Goal: Task Accomplishment & Management: Use online tool/utility

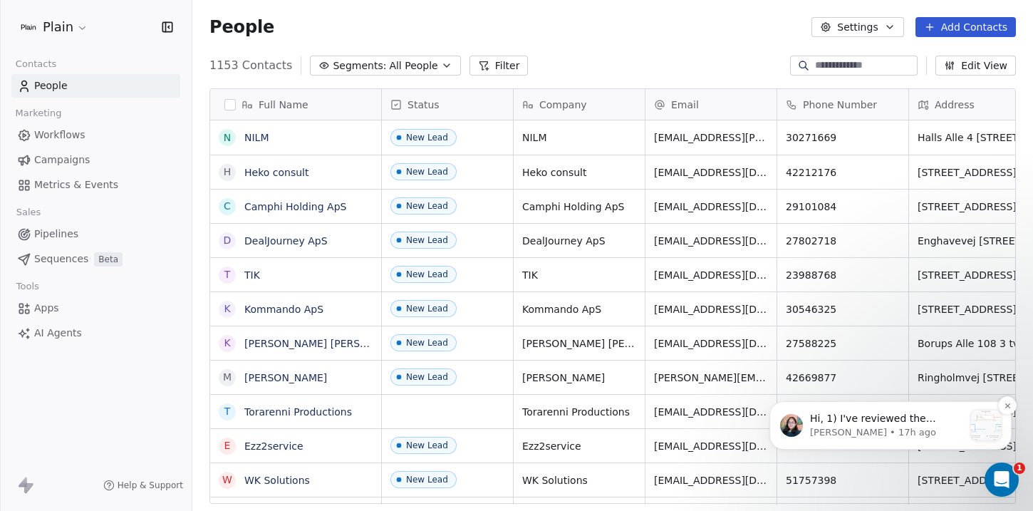
scroll to position [11, 11]
click at [896, 421] on p "Hi, 1) I've reviewed the workflow "SDR: Enkeltmandsvirksomhed". It seems that a…" at bounding box center [887, 419] width 154 height 14
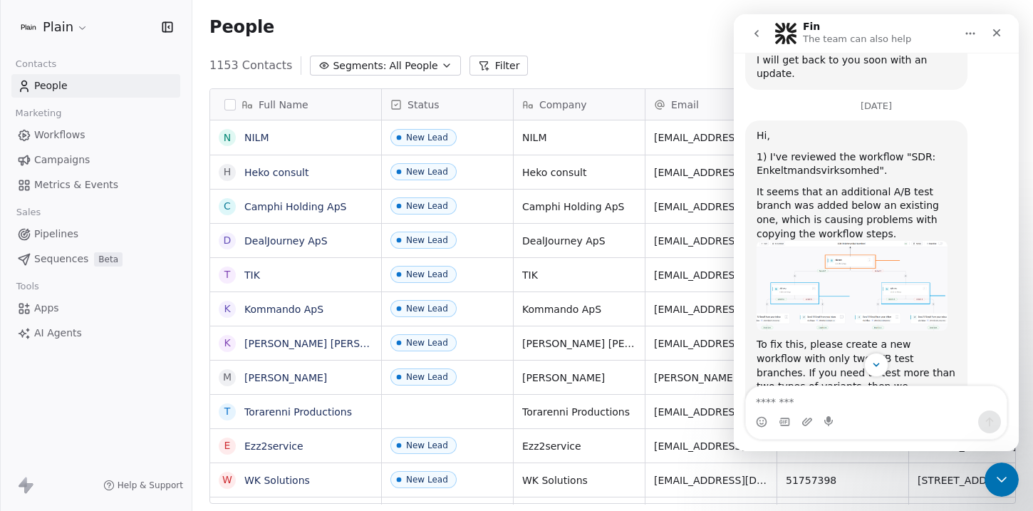
scroll to position [492, 0]
click at [771, 186] on div "It seems that an additional A/B test branch was added below an existing one, wh…" at bounding box center [856, 214] width 199 height 56
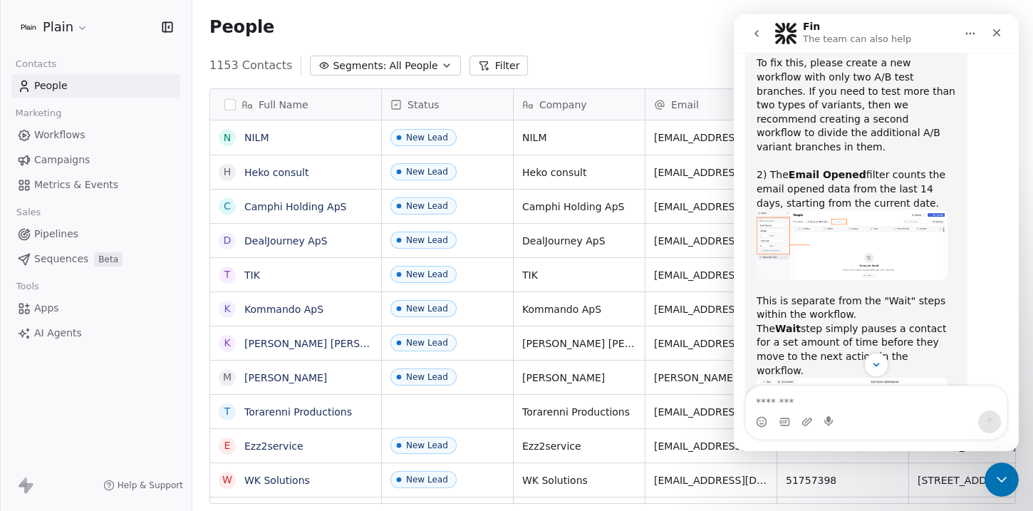
scroll to position [774, 0]
click at [790, 210] on img "Mrinal says…" at bounding box center [852, 244] width 191 height 69
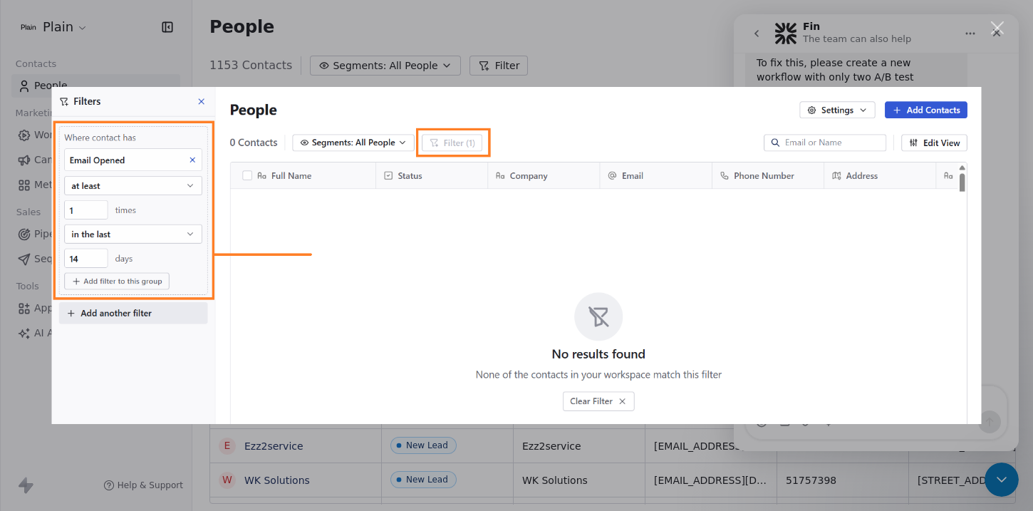
click at [767, 29] on div "Intercom messenger" at bounding box center [516, 255] width 1033 height 511
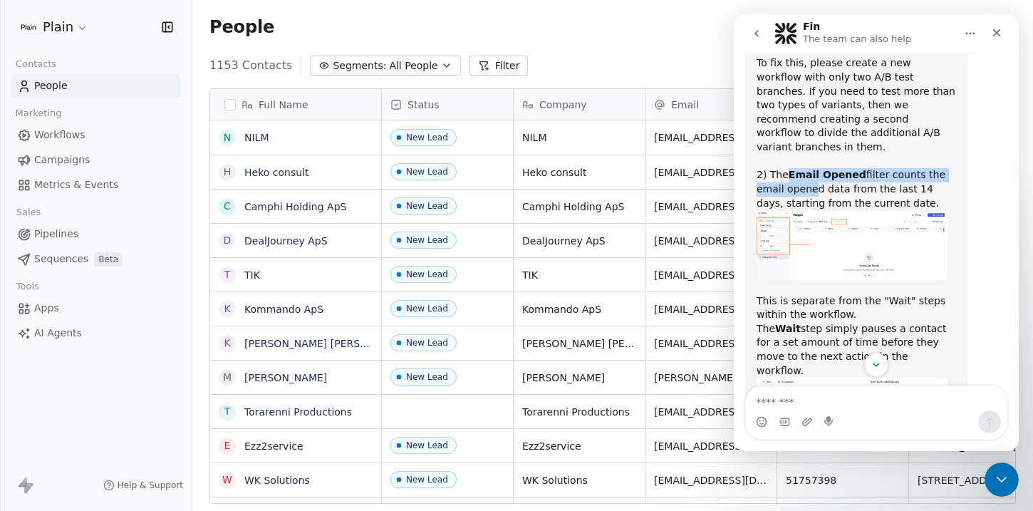
drag, startPoint x: 787, startPoint y: 125, endPoint x: 808, endPoint y: 137, distance: 23.6
click at [808, 168] on div "2) The Email Opened filter counts the email opened data from the last 14 days, …" at bounding box center [856, 189] width 199 height 42
click at [854, 168] on div "2) The Email Opened filter counts the email opened data from the last 14 days, …" at bounding box center [856, 189] width 199 height 42
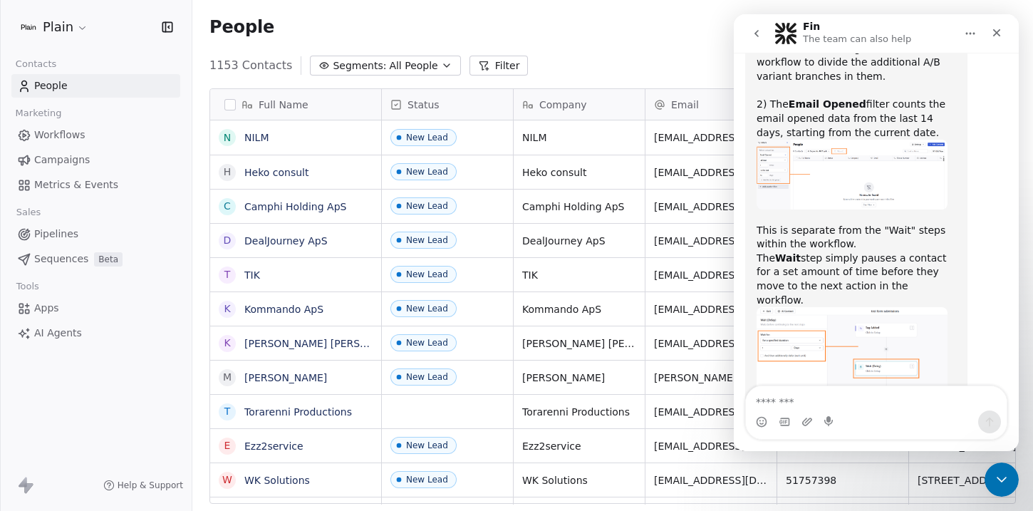
scroll to position [859, 0]
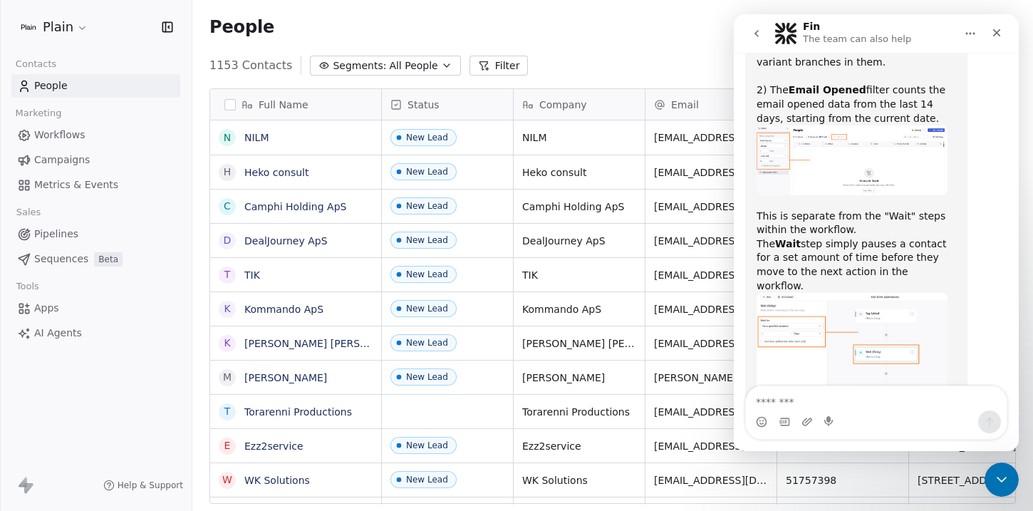
click at [838, 293] on img "Mrinal says…" at bounding box center [852, 354] width 191 height 123
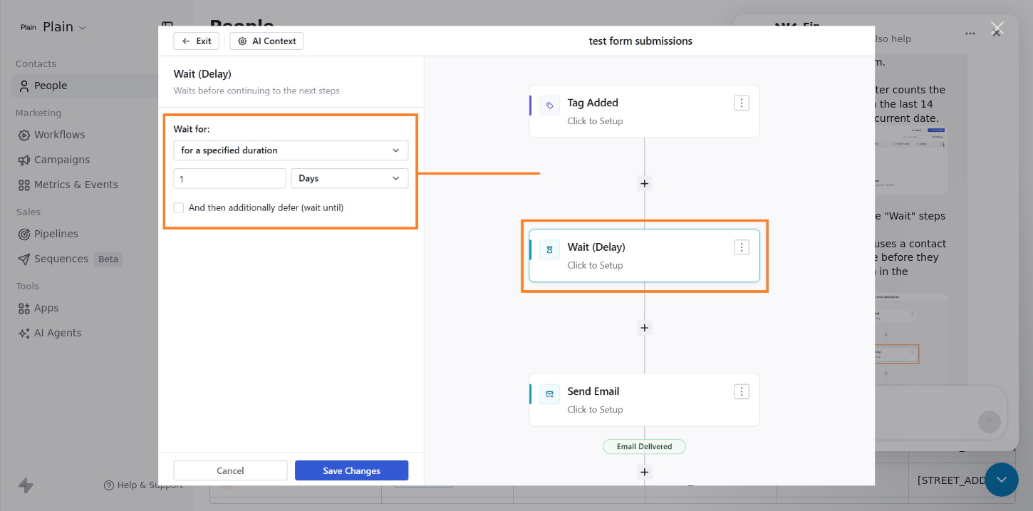
click at [994, 27] on div "Close" at bounding box center [998, 28] width 14 height 14
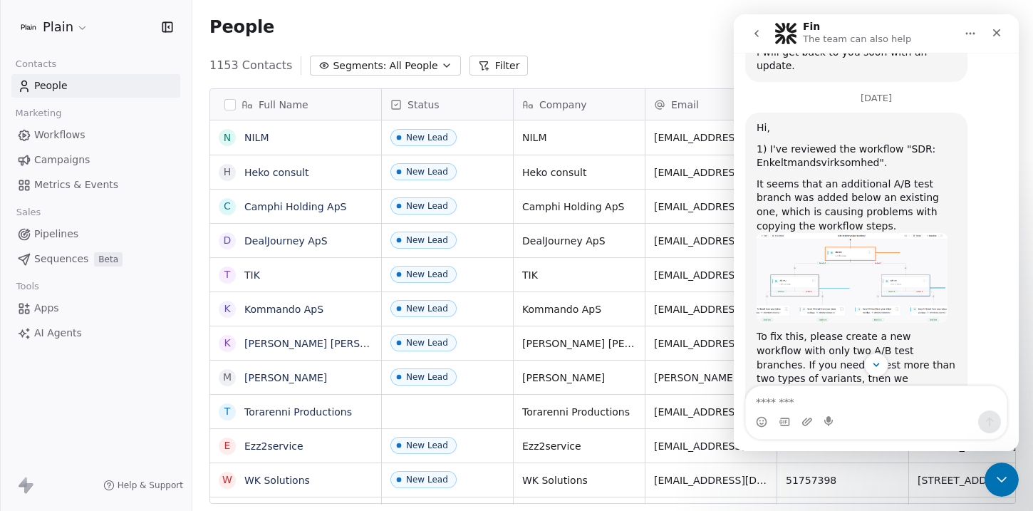
scroll to position [495, 0]
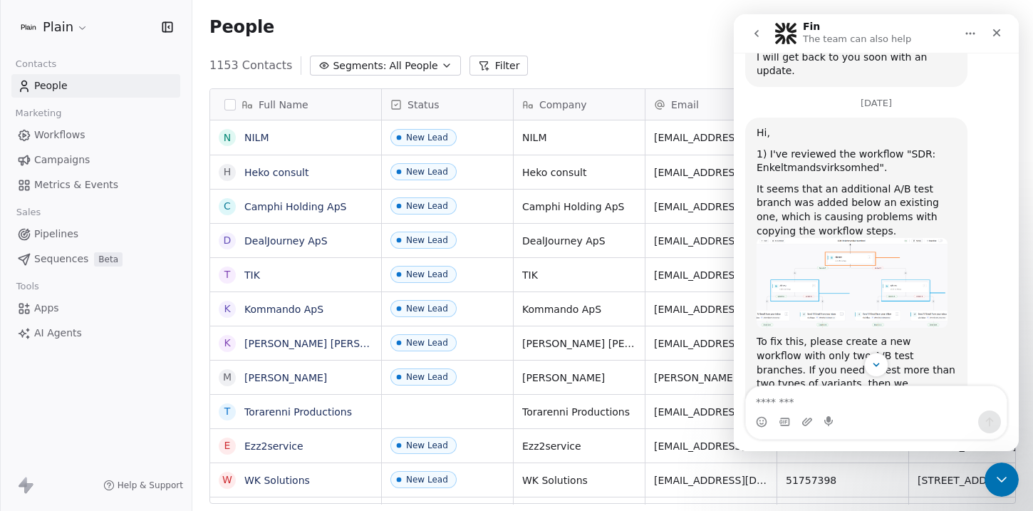
click at [834, 238] on img "Mrinal says…" at bounding box center [852, 283] width 191 height 90
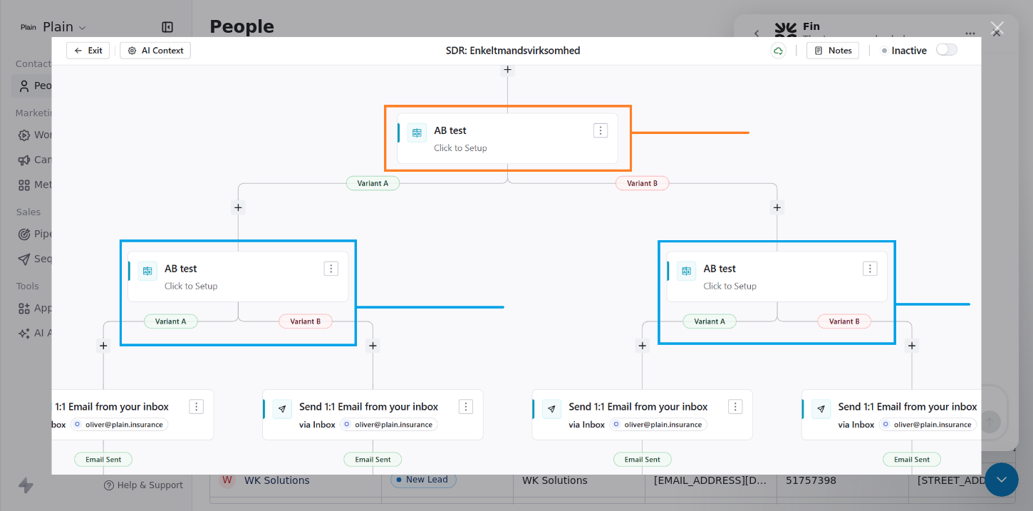
click at [1000, 28] on div "Close" at bounding box center [998, 28] width 14 height 14
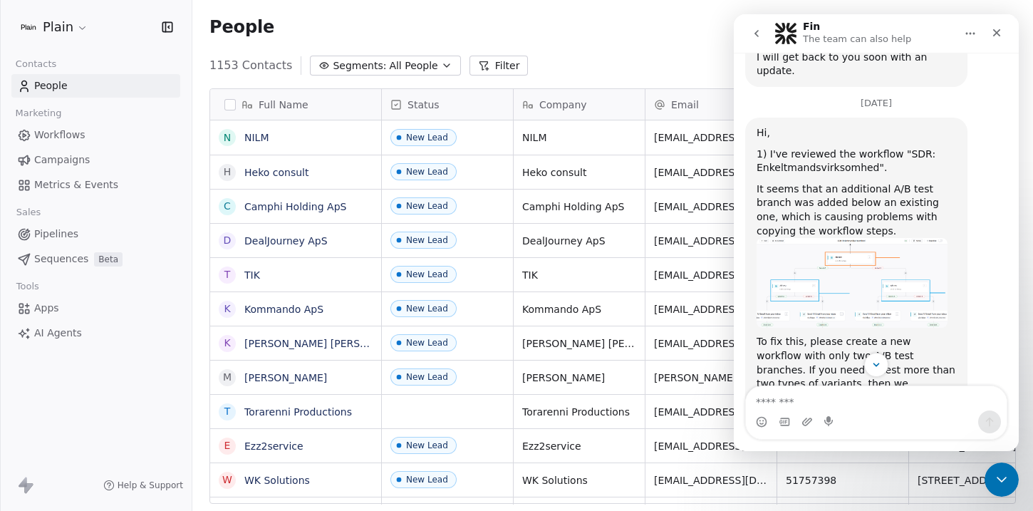
click at [88, 139] on link "Workflows" at bounding box center [95, 135] width 169 height 24
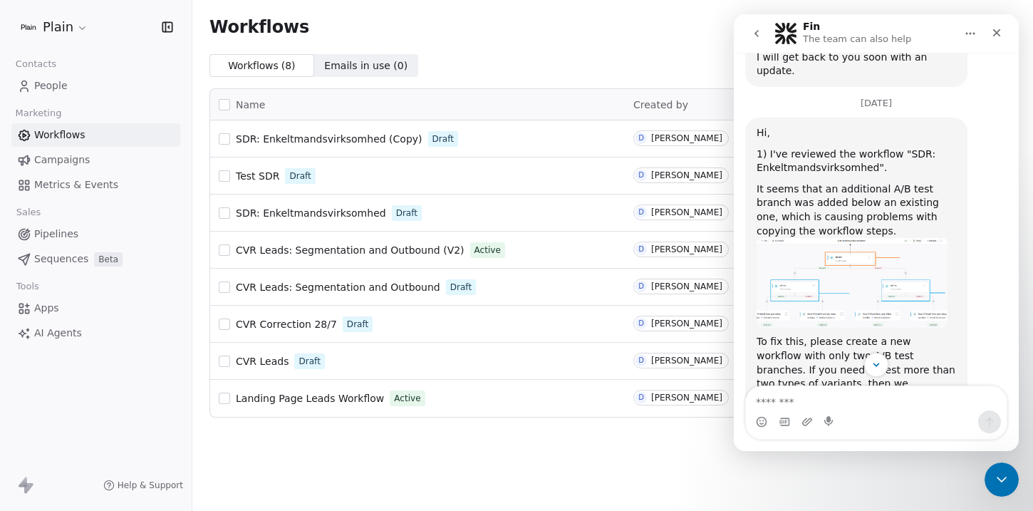
click at [90, 227] on link "Pipelines" at bounding box center [95, 234] width 169 height 24
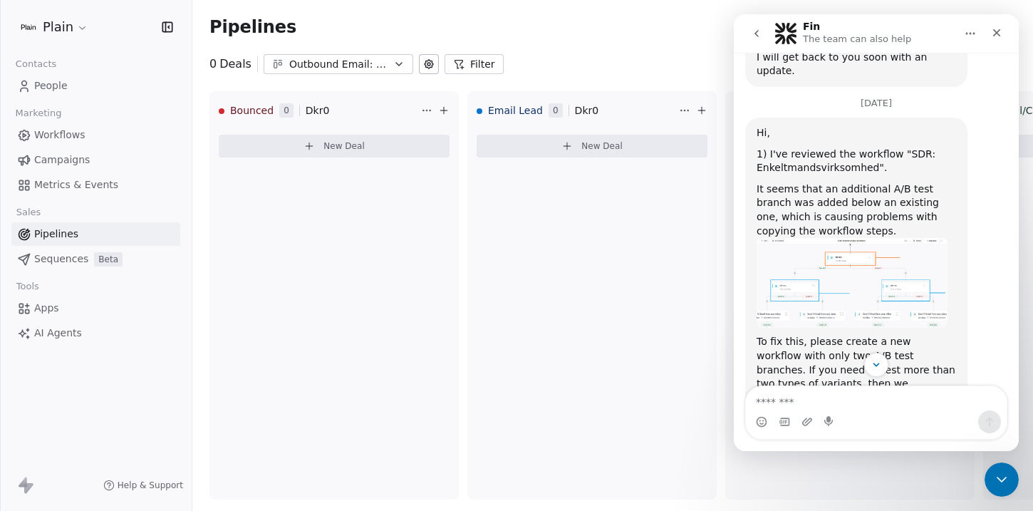
click at [331, 71] on div "Outbound Email: Enkeltmandsvirksomhed (SDR)" at bounding box center [338, 64] width 98 height 15
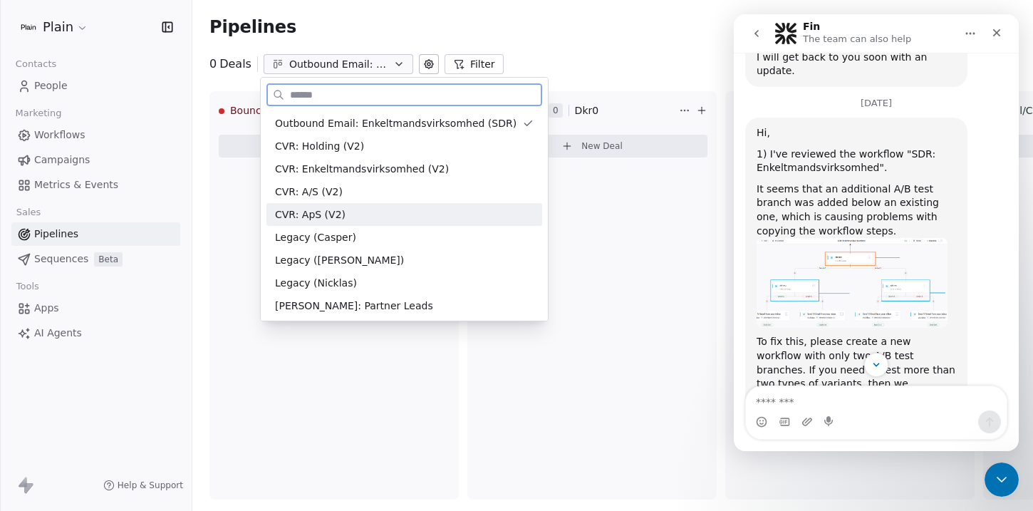
click at [328, 207] on span "CVR: ApS (V2)" at bounding box center [310, 214] width 71 height 15
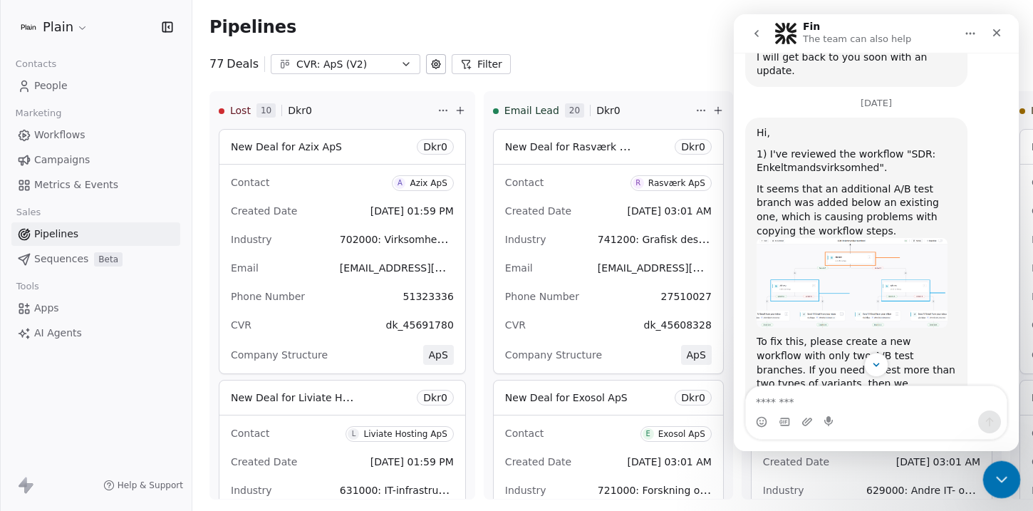
click at [992, 472] on icon "Close Intercom Messenger" at bounding box center [999, 477] width 17 height 17
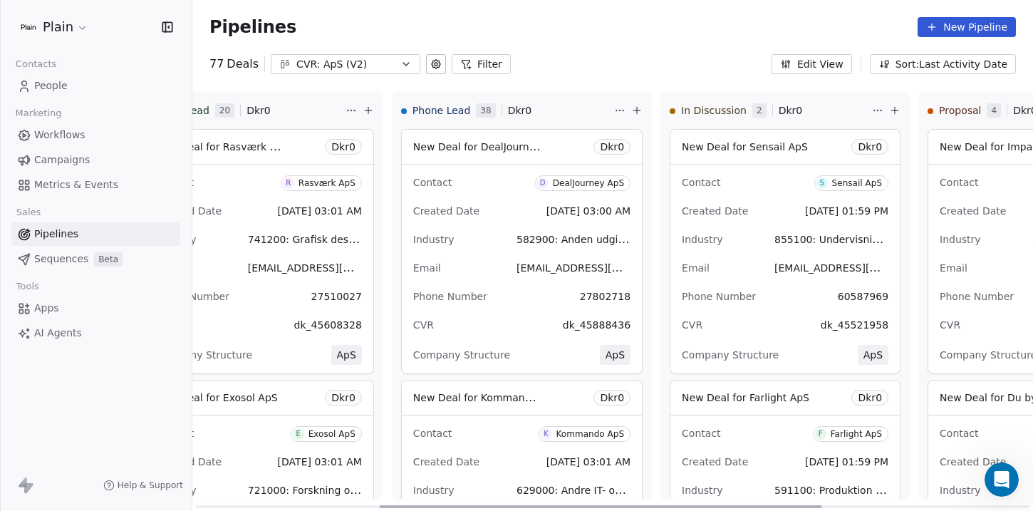
scroll to position [0, 350]
drag, startPoint x: 621, startPoint y: 504, endPoint x: 806, endPoint y: 494, distance: 184.8
click at [806, 505] on div at bounding box center [601, 506] width 442 height 3
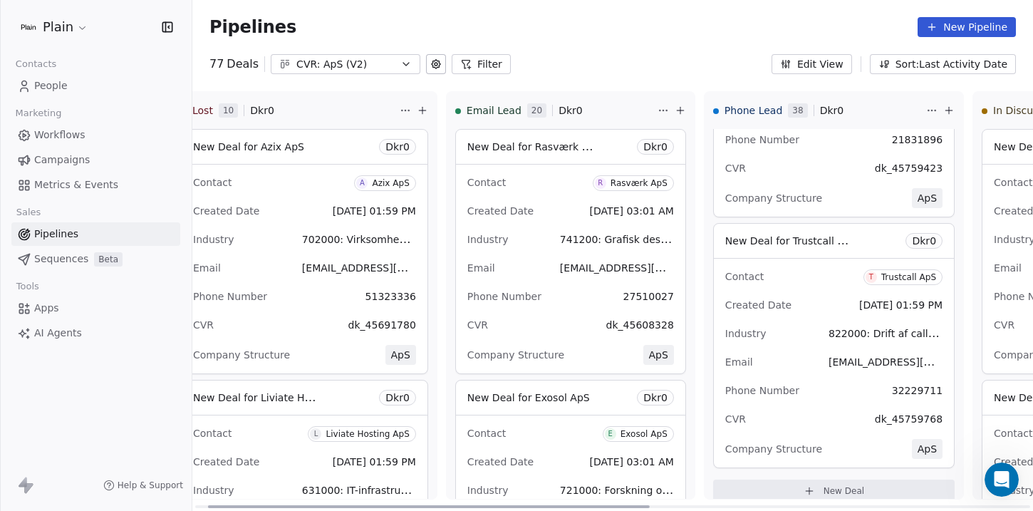
scroll to position [0, 0]
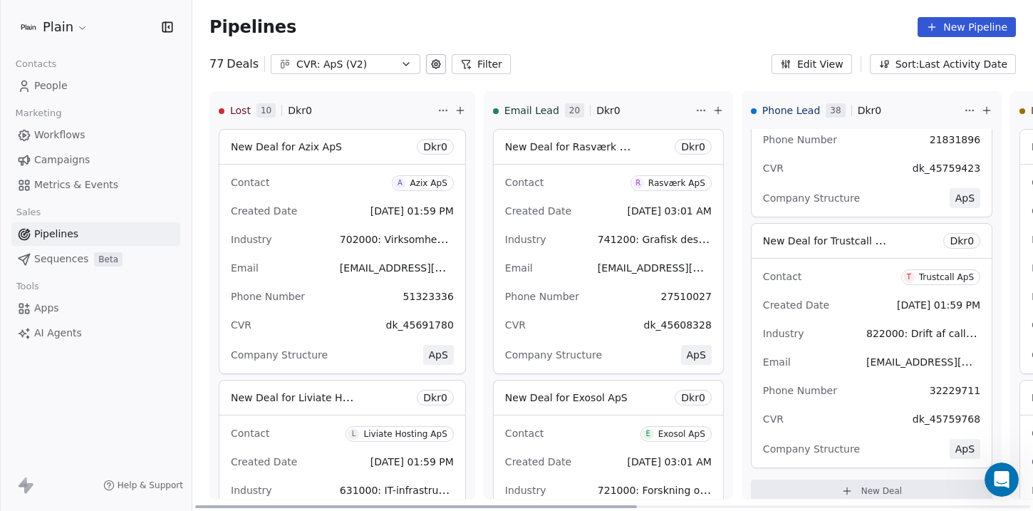
drag, startPoint x: 429, startPoint y: 508, endPoint x: 239, endPoint y: 497, distance: 189.8
click at [239, 505] on div at bounding box center [416, 506] width 442 height 3
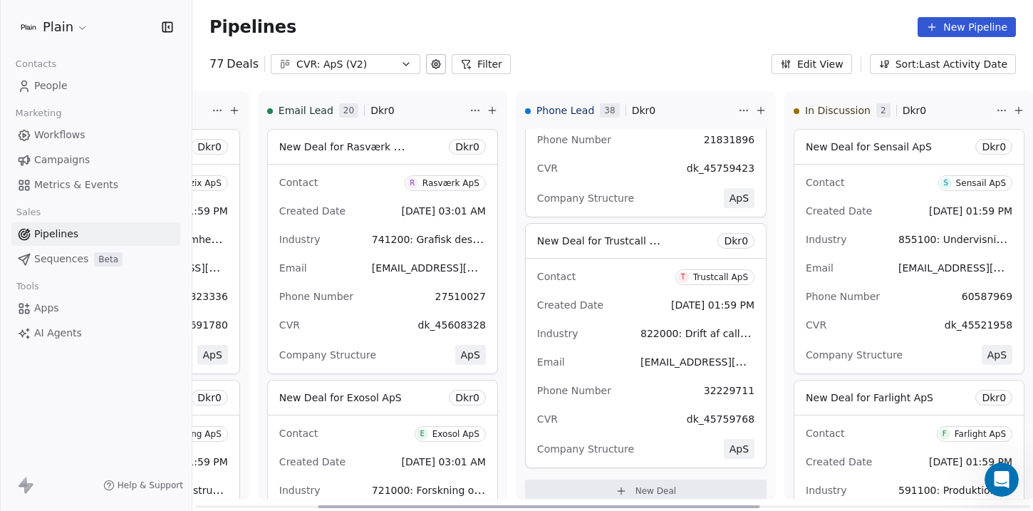
scroll to position [0, 222]
drag, startPoint x: 566, startPoint y: 504, endPoint x: 683, endPoint y: 500, distance: 116.9
click at [683, 505] on div at bounding box center [533, 506] width 442 height 3
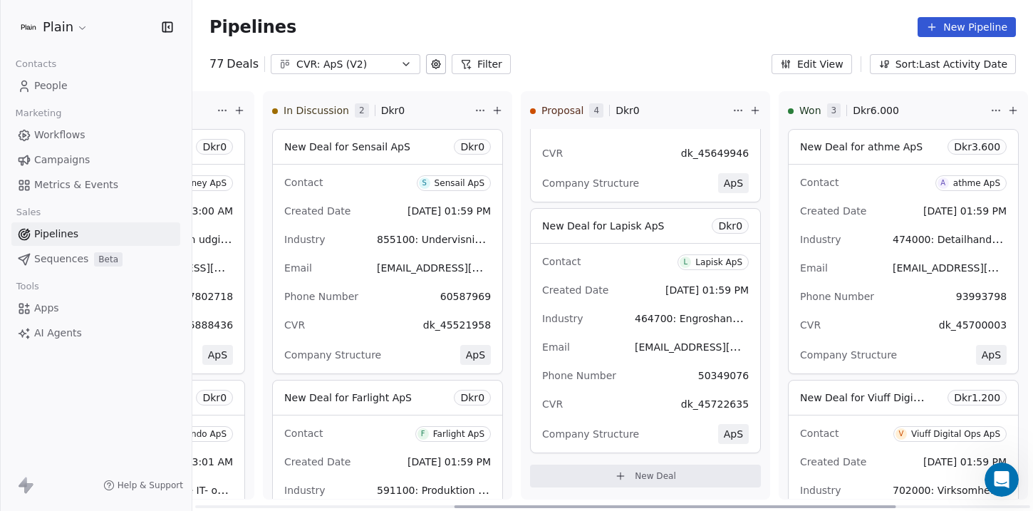
scroll to position [0, 0]
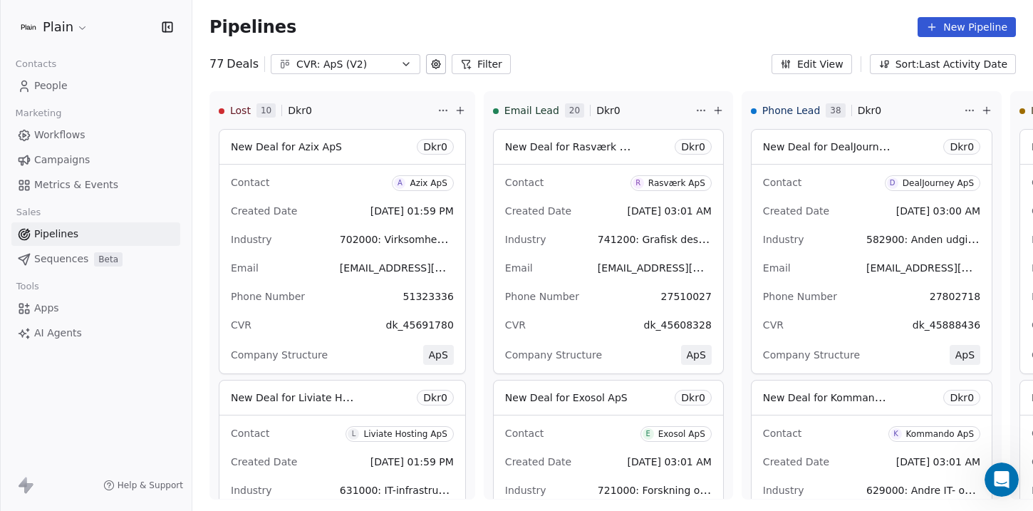
click at [467, 66] on button "Filter" at bounding box center [481, 64] width 59 height 20
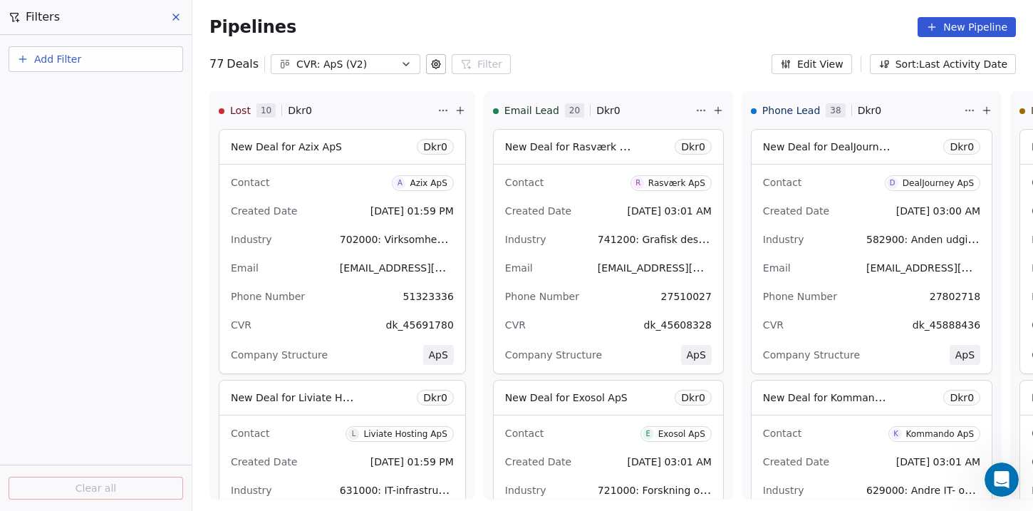
click at [534, 36] on div "Pipelines New Pipeline" at bounding box center [612, 27] width 807 height 20
click at [115, 61] on button "Add Filter" at bounding box center [96, 59] width 175 height 26
click at [174, 14] on html "Plain Contacts People Marketing Workflows Campaigns Metrics & Events Sales Pipe…" at bounding box center [516, 255] width 1033 height 511
click at [175, 20] on icon at bounding box center [175, 16] width 11 height 11
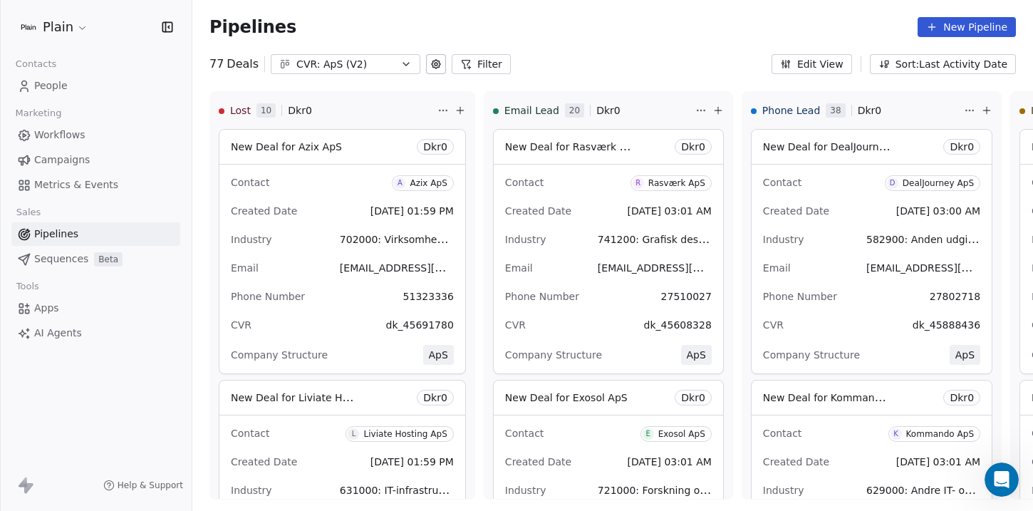
click at [48, 83] on span "People" at bounding box center [50, 85] width 33 height 15
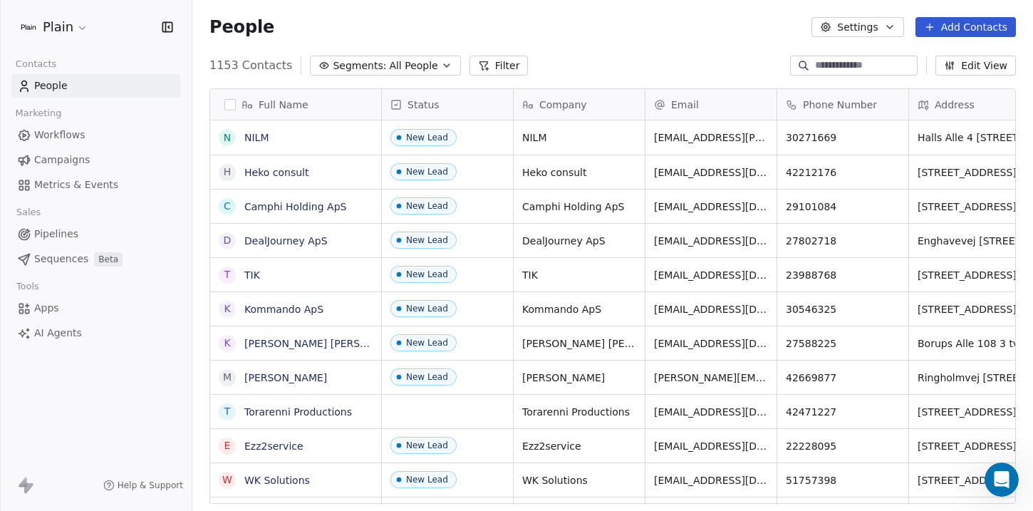
scroll to position [439, 830]
click at [878, 54] on div "1153 Contacts Segments: All People Filter Edit View" at bounding box center [612, 65] width 841 height 23
click at [878, 64] on input at bounding box center [865, 65] width 100 height 14
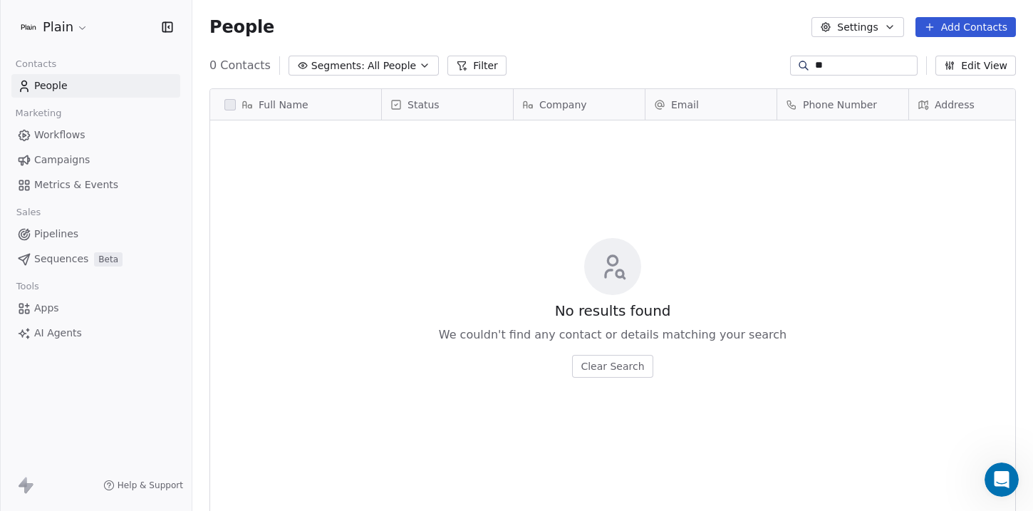
type input "*"
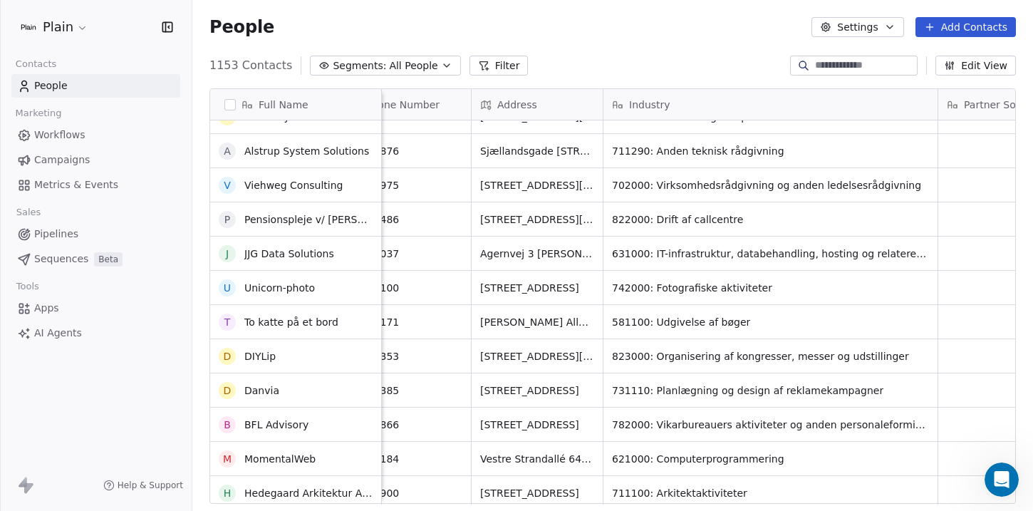
scroll to position [0, 0]
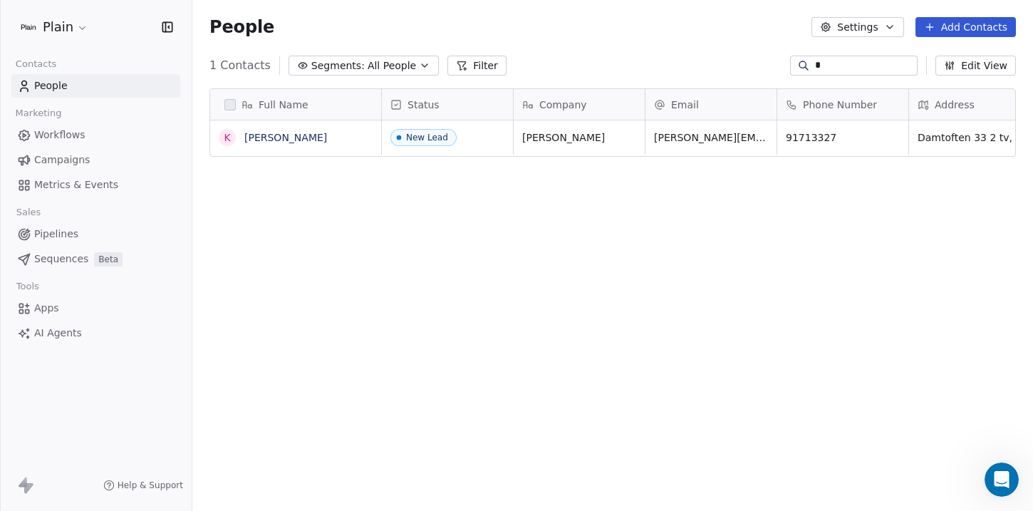
type input "**"
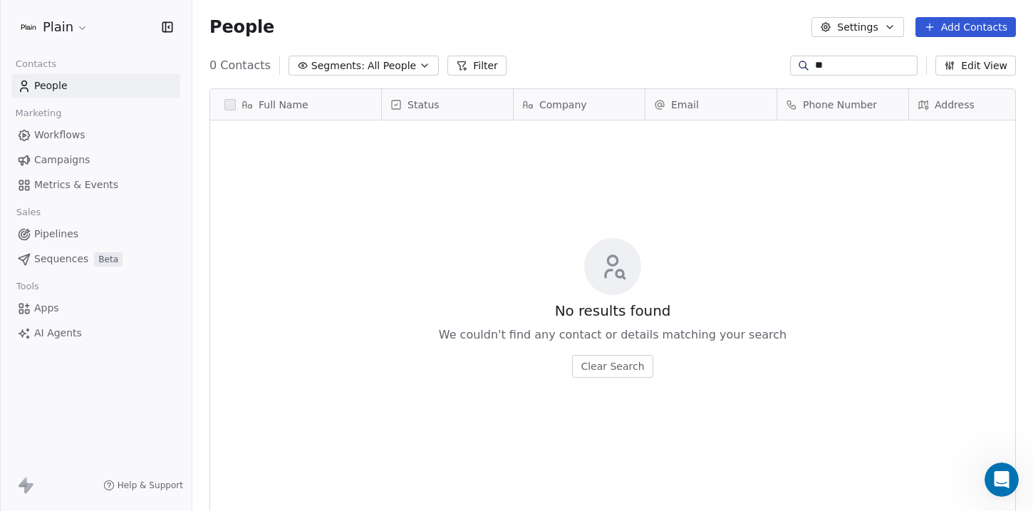
click at [858, 68] on input "**" at bounding box center [865, 65] width 100 height 14
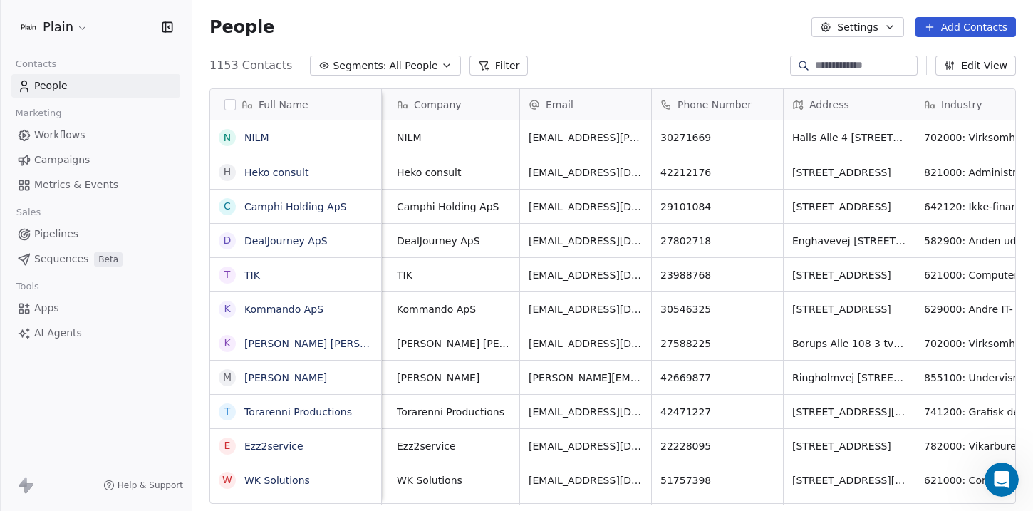
click at [64, 234] on span "Pipelines" at bounding box center [56, 234] width 44 height 15
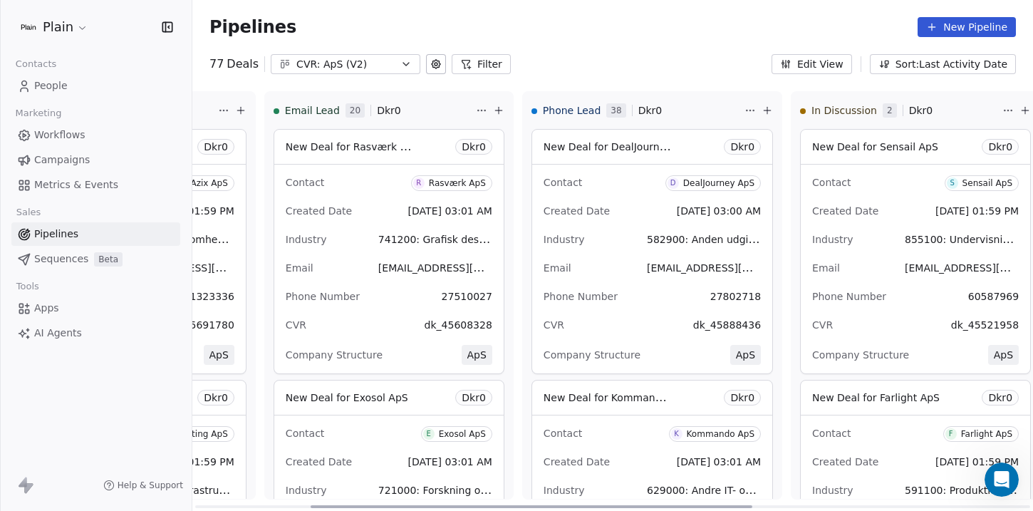
click at [696, 186] on div "DealJourney ApS" at bounding box center [718, 183] width 71 height 10
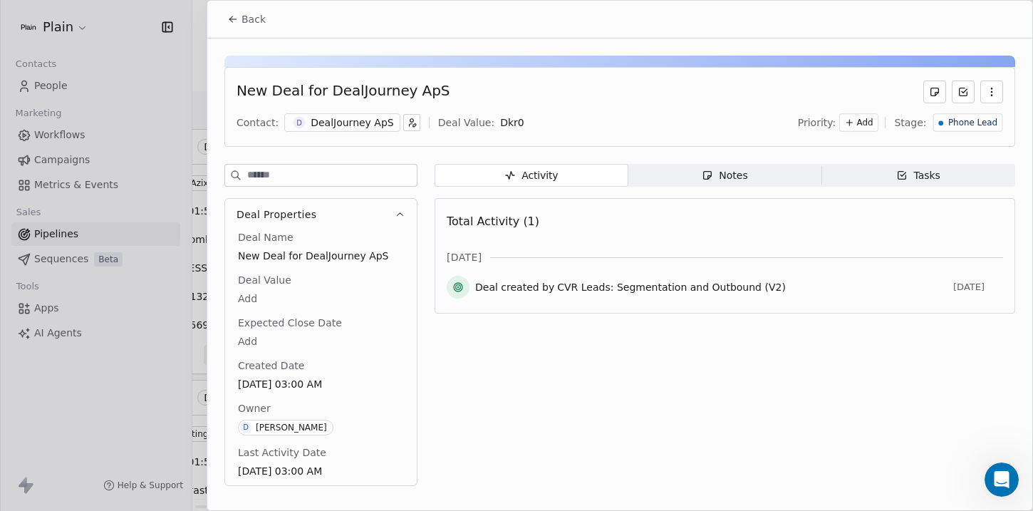
click at [206, 253] on div at bounding box center [516, 255] width 1033 height 511
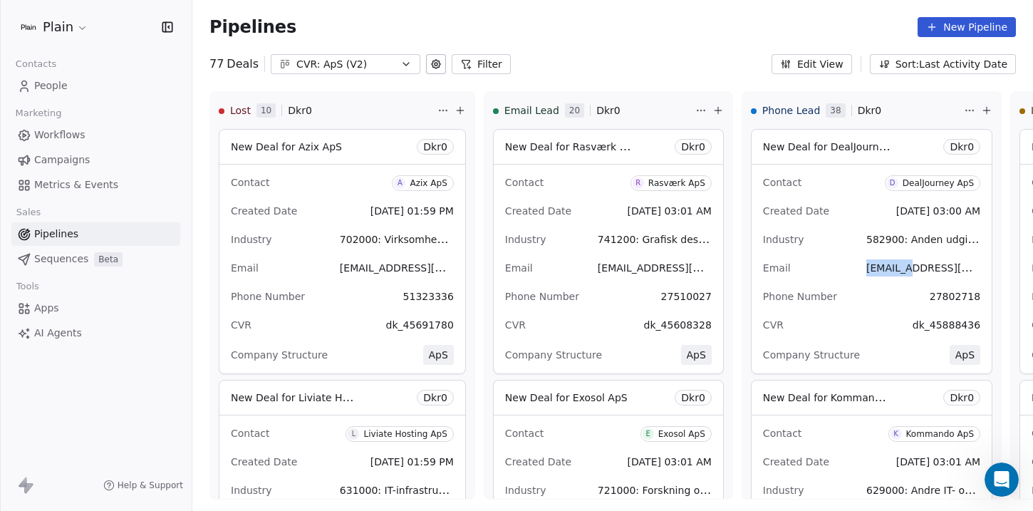
click at [58, 335] on span "AI Agents" at bounding box center [58, 333] width 48 height 15
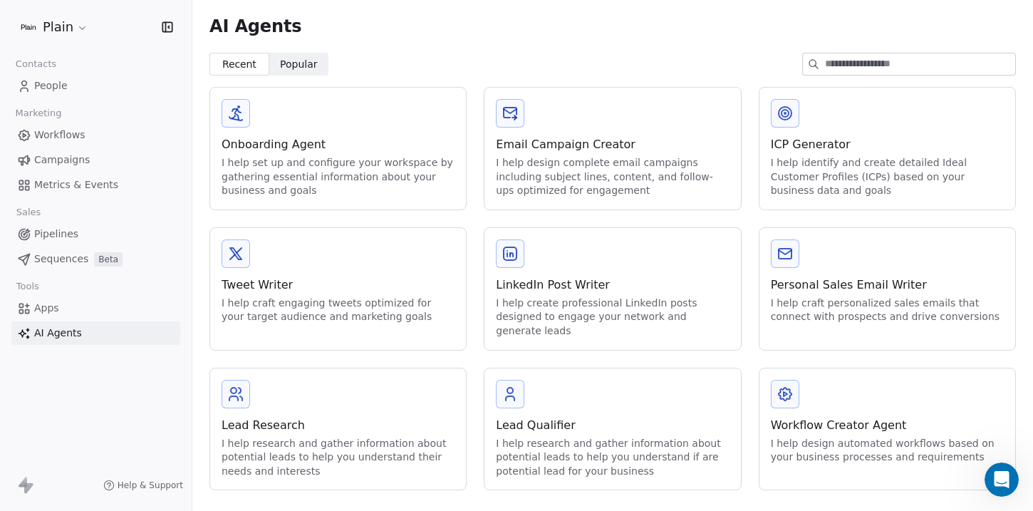
click at [61, 313] on link "Apps" at bounding box center [95, 308] width 169 height 24
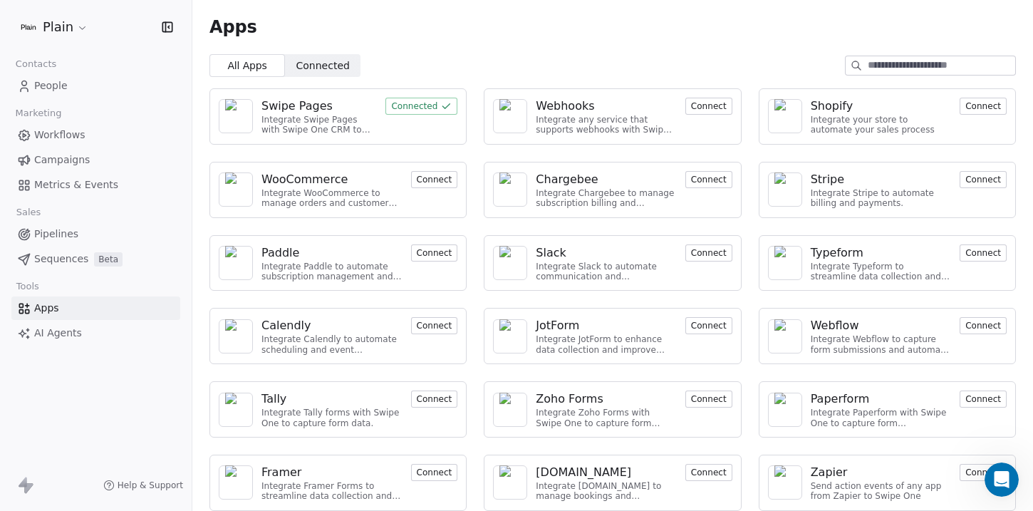
click at [60, 135] on span "Workflows" at bounding box center [59, 135] width 51 height 15
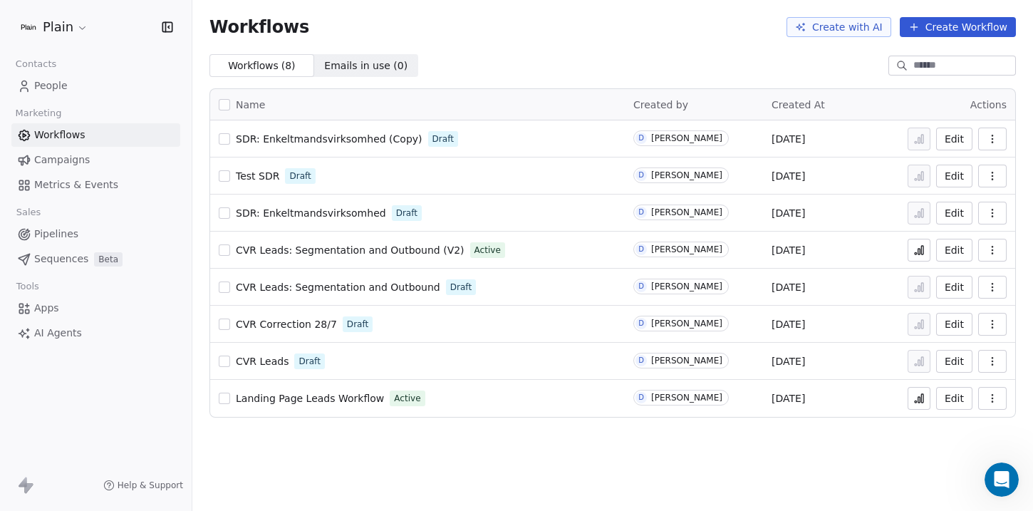
click at [284, 209] on span "SDR: Enkeltmandsvirksomhed" at bounding box center [311, 212] width 150 height 11
click at [301, 143] on span "SDR: Enkeltmandsvirksomhed (Copy)" at bounding box center [329, 138] width 187 height 11
click at [358, 217] on span "SDR: Enkeltmandsvirksomhed" at bounding box center [311, 212] width 150 height 11
click at [1002, 470] on div "Open Intercom Messenger" at bounding box center [1002, 480] width 38 height 38
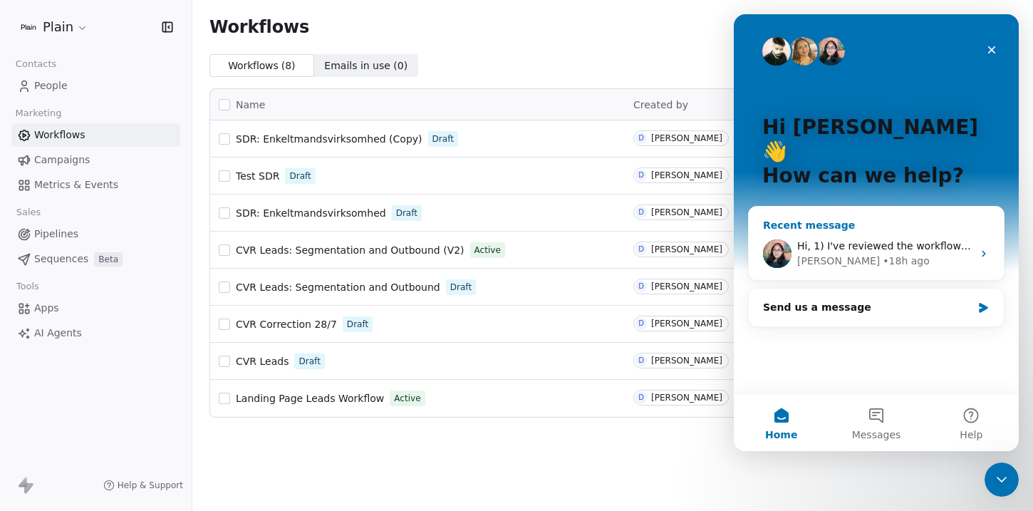
click at [883, 254] on div "• 18h ago" at bounding box center [906, 261] width 46 height 15
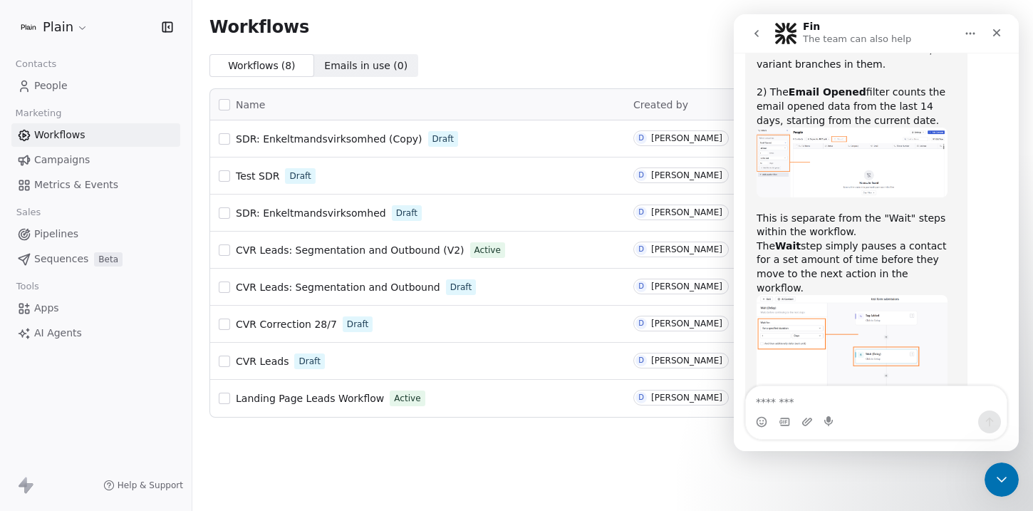
click at [839, 398] on textarea "Message…" at bounding box center [876, 398] width 261 height 24
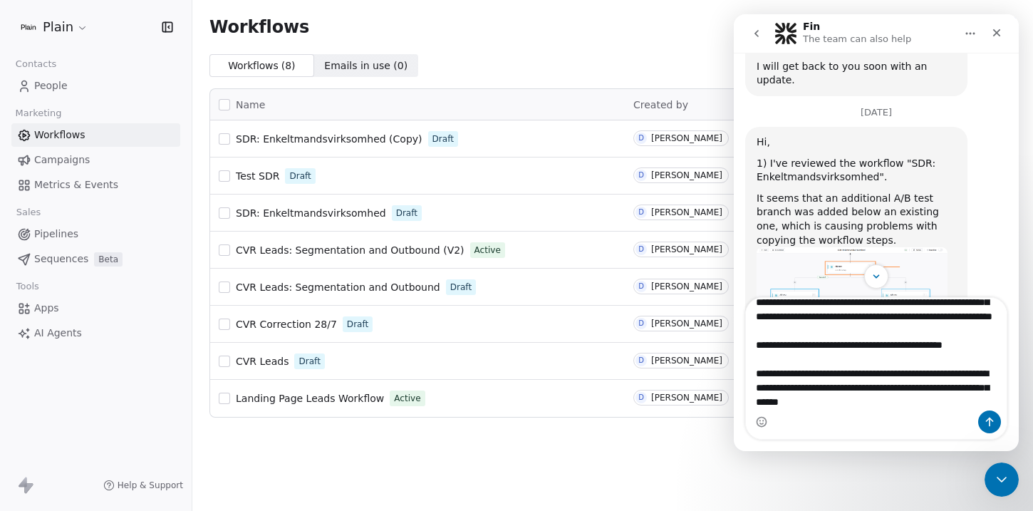
scroll to position [40, 0]
drag, startPoint x: 809, startPoint y: 404, endPoint x: 1035, endPoint y: 407, distance: 225.9
click at [1019, 407] on html "Fin The team can also help Ask us anything, or share your feedback. [DATE] Hi! …" at bounding box center [876, 232] width 285 height 437
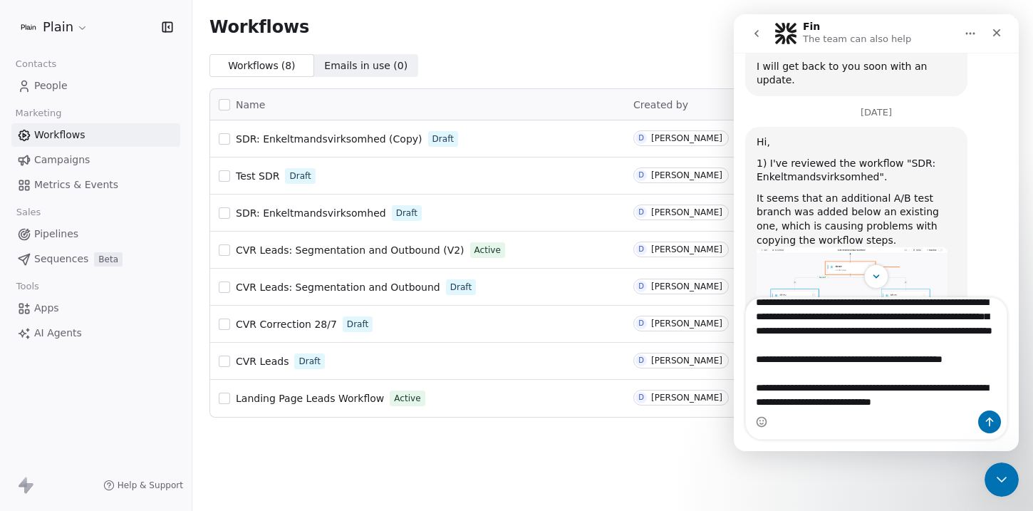
type textarea "**********"
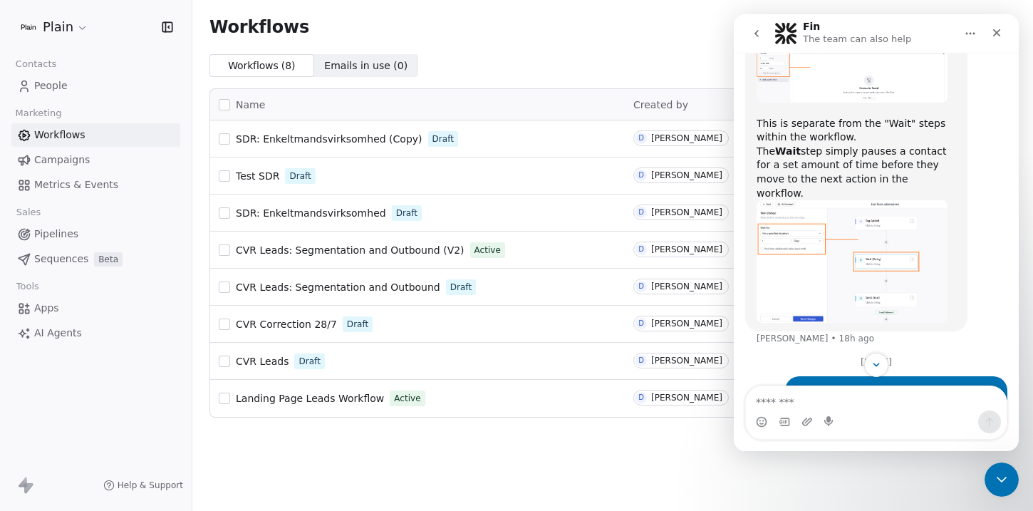
scroll to position [959, 0]
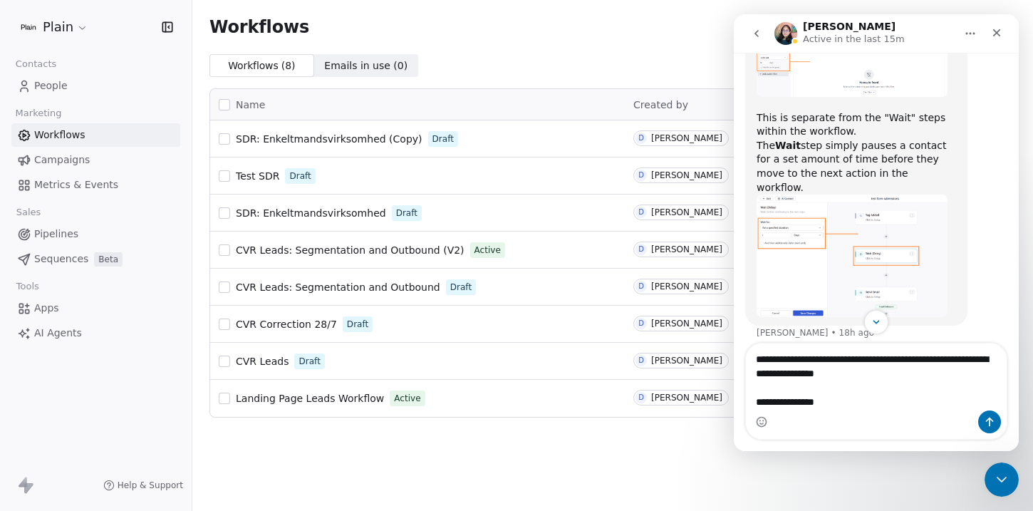
drag, startPoint x: 864, startPoint y: 398, endPoint x: 735, endPoint y: 388, distance: 128.7
click at [735, 388] on div "**********" at bounding box center [876, 391] width 285 height 97
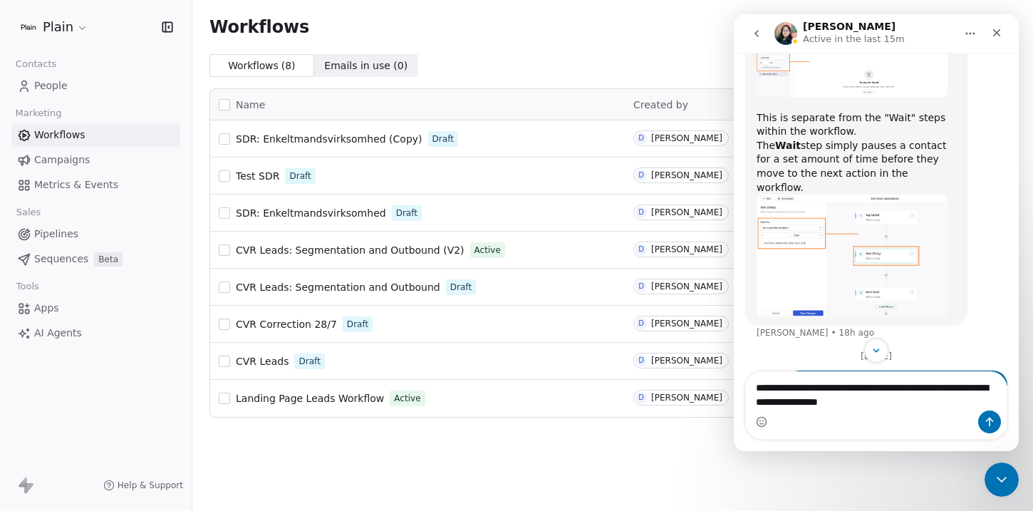
type textarea "**********"
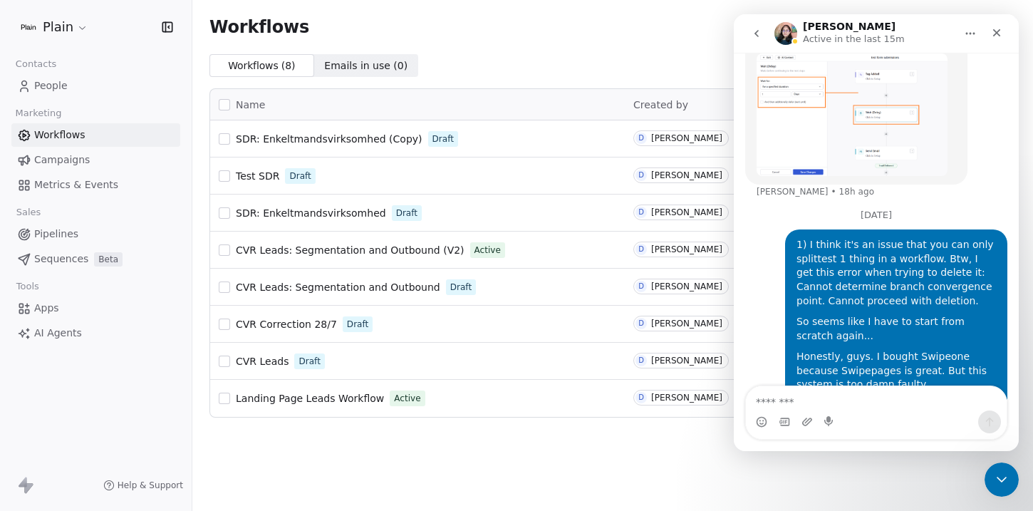
scroll to position [1106, 0]
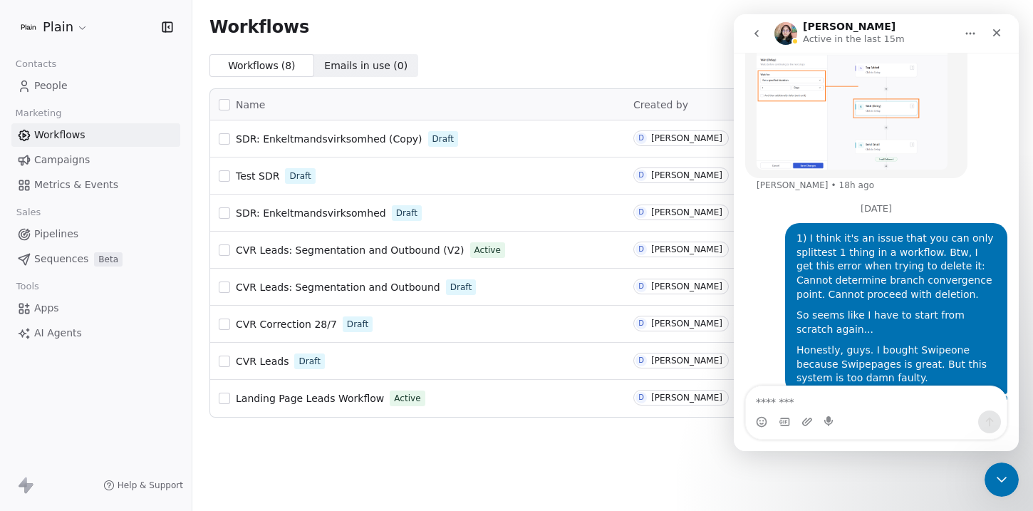
click at [403, 250] on span "CVR Leads: Segmentation and Outbound (V2)" at bounding box center [350, 249] width 229 height 11
click at [380, 250] on span "CVR Leads: Segmentation and Outbound (V2)" at bounding box center [350, 249] width 229 height 11
click at [279, 214] on span "SDR: Enkeltmandsvirksomhed" at bounding box center [311, 212] width 150 height 11
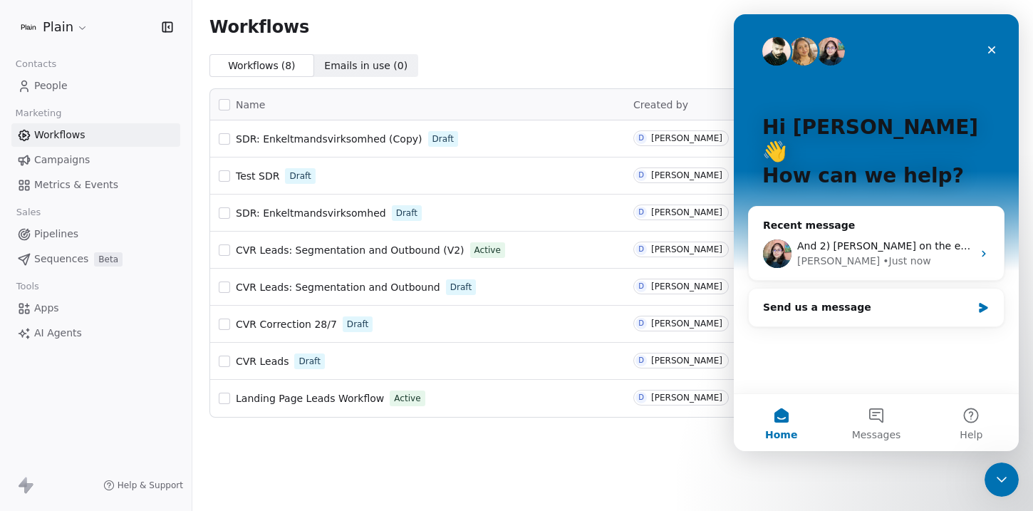
click at [274, 215] on span "SDR: Enkeltmandsvirksomhed" at bounding box center [311, 212] width 150 height 11
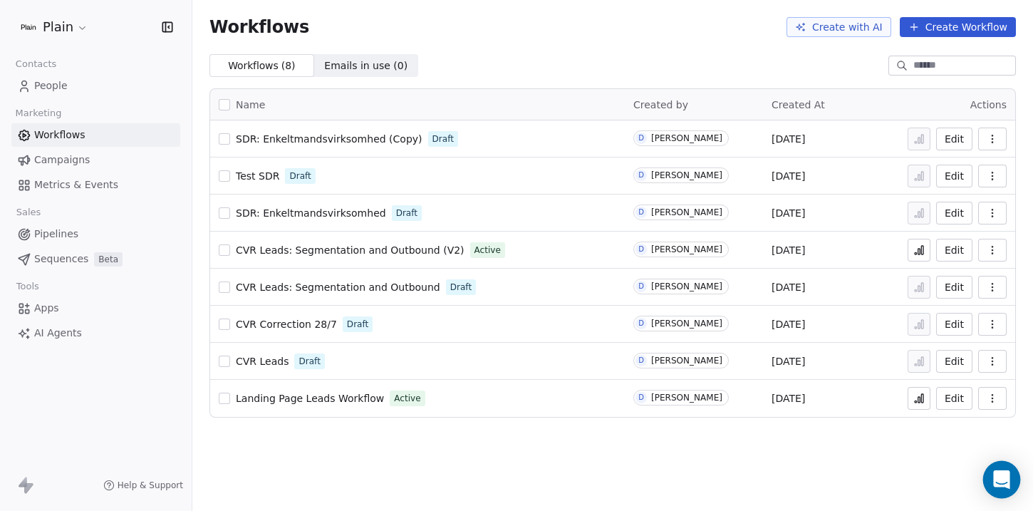
click at [1001, 480] on icon "Open Intercom Messenger" at bounding box center [1001, 479] width 16 height 19
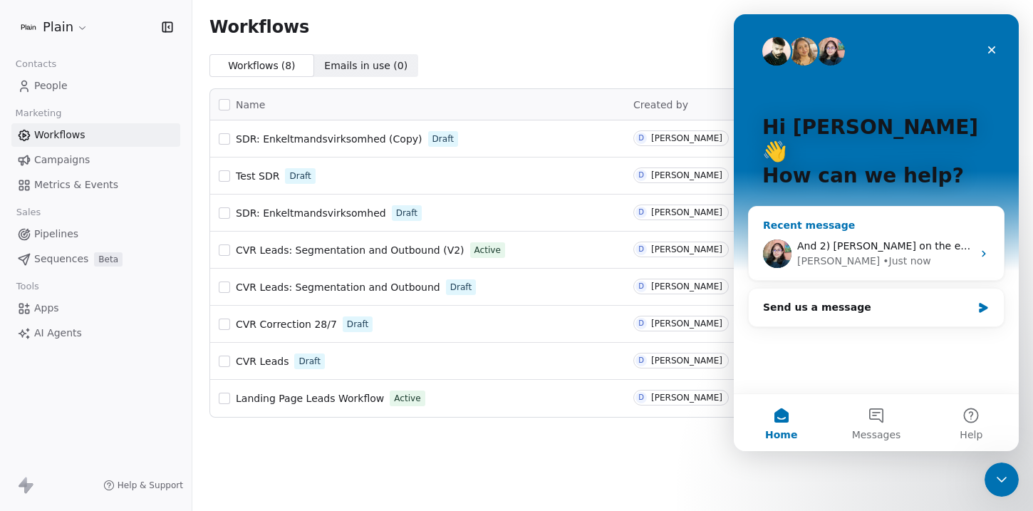
click at [876, 240] on span "And 2) [PERSON_NAME] on the email vs. wait. You should probably do more to make…" at bounding box center [1027, 245] width 461 height 11
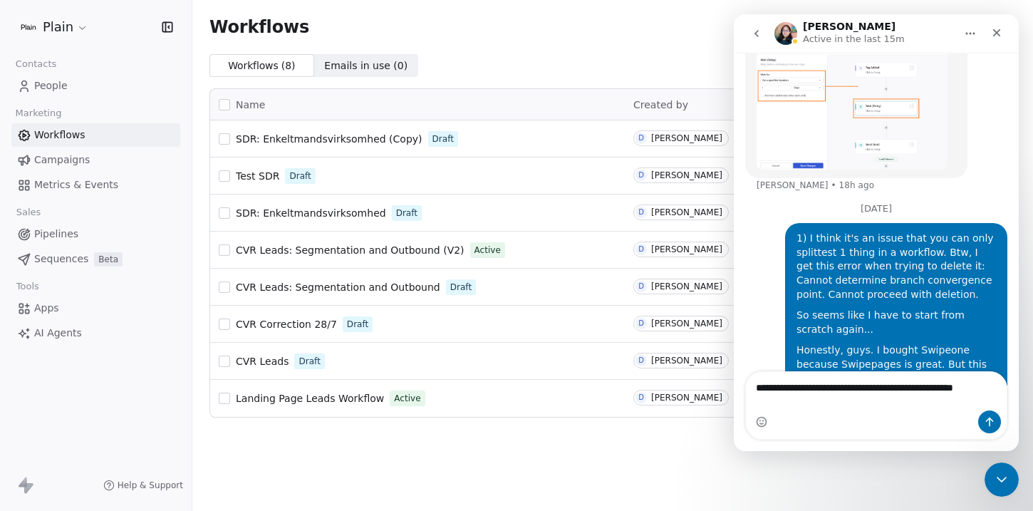
scroll to position [1121, 0]
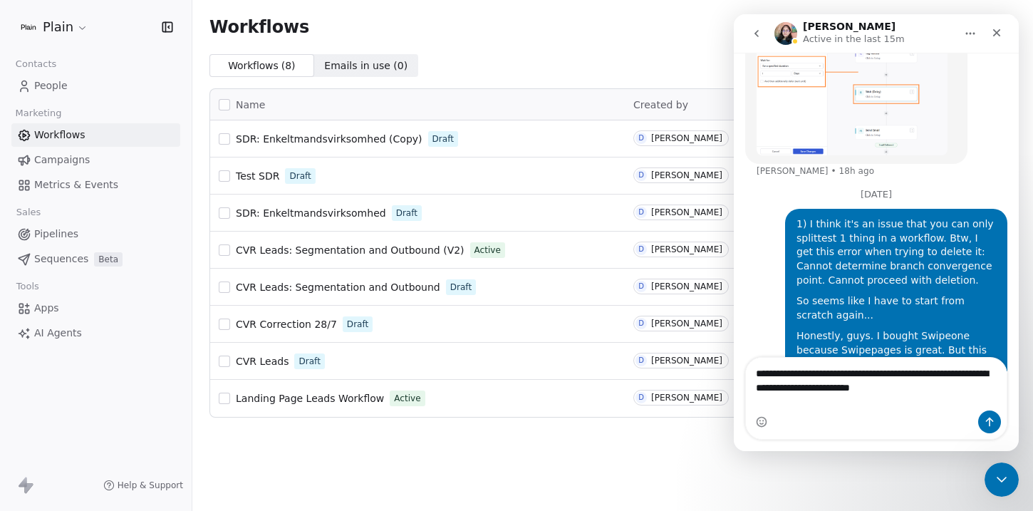
click at [898, 393] on textarea "**********" at bounding box center [876, 377] width 261 height 38
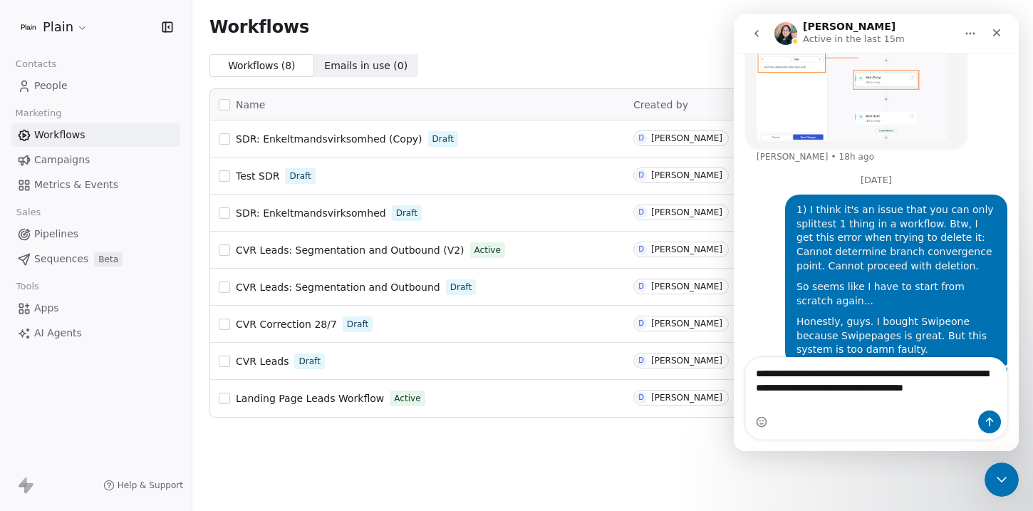
type textarea "**********"
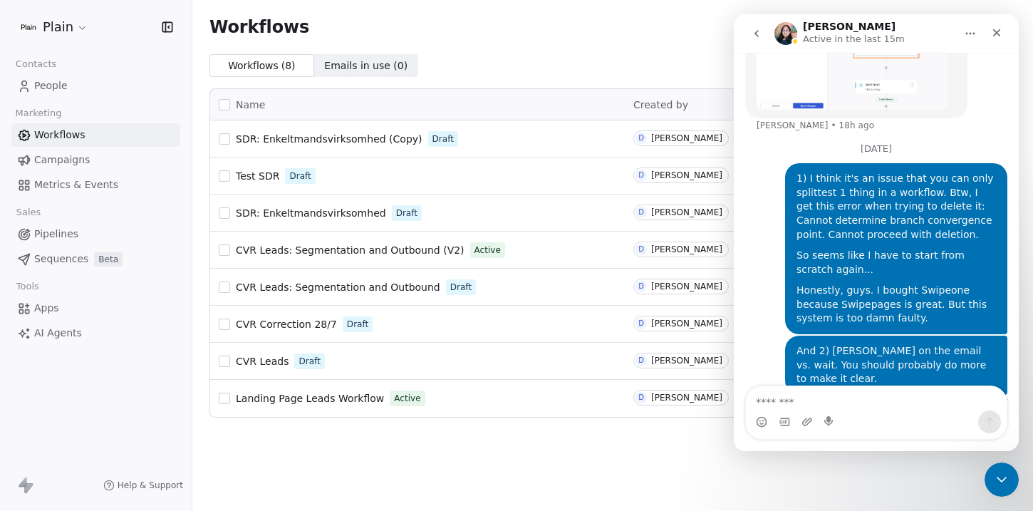
scroll to position [1167, 0]
click at [1002, 473] on icon "Close Intercom Messenger" at bounding box center [999, 477] width 17 height 17
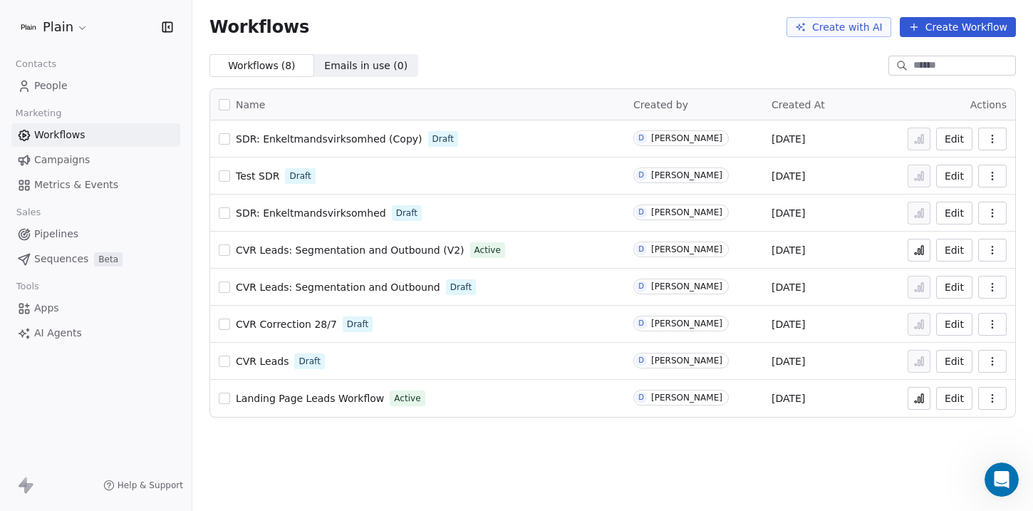
click at [278, 209] on span "SDR: Enkeltmandsvirksomhed" at bounding box center [311, 212] width 150 height 11
